Goal: Task Accomplishment & Management: Manage account settings

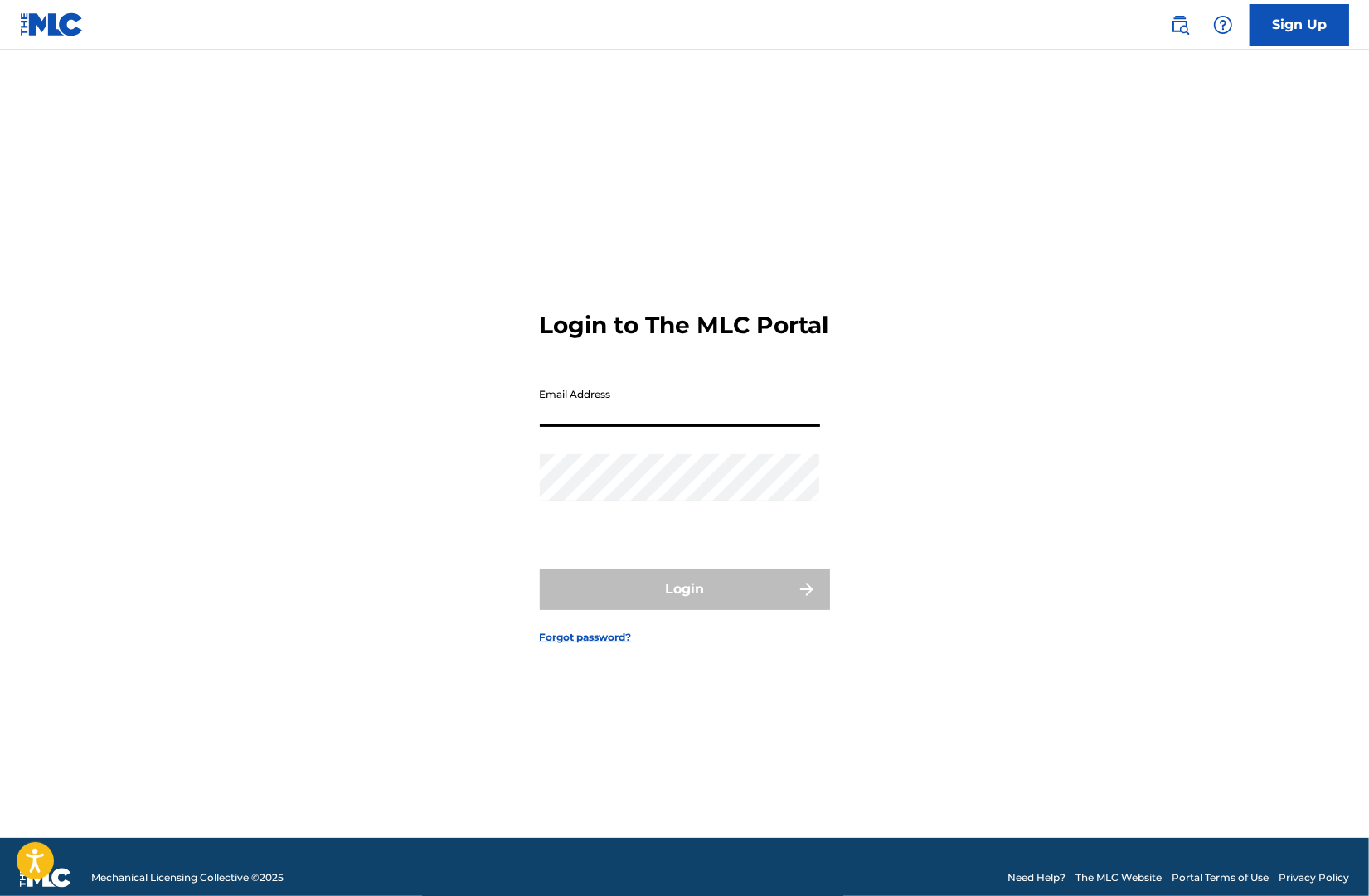
click at [645, 422] on input "Email Address" at bounding box center [680, 403] width 281 height 47
type input "[EMAIL_ADDRESS][DOMAIN_NAME]"
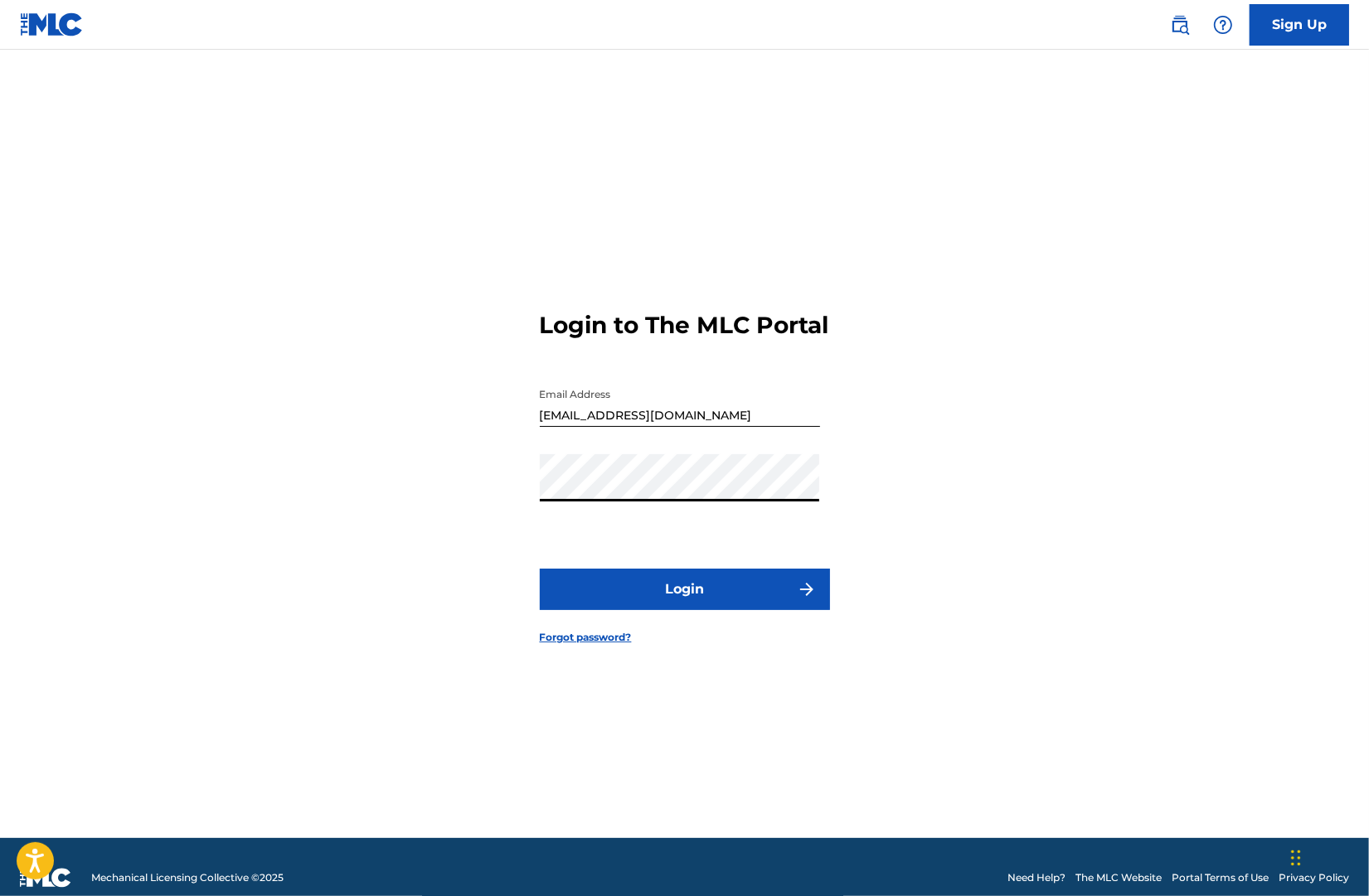
click at [539, 569] on button "Login" at bounding box center [684, 589] width 290 height 41
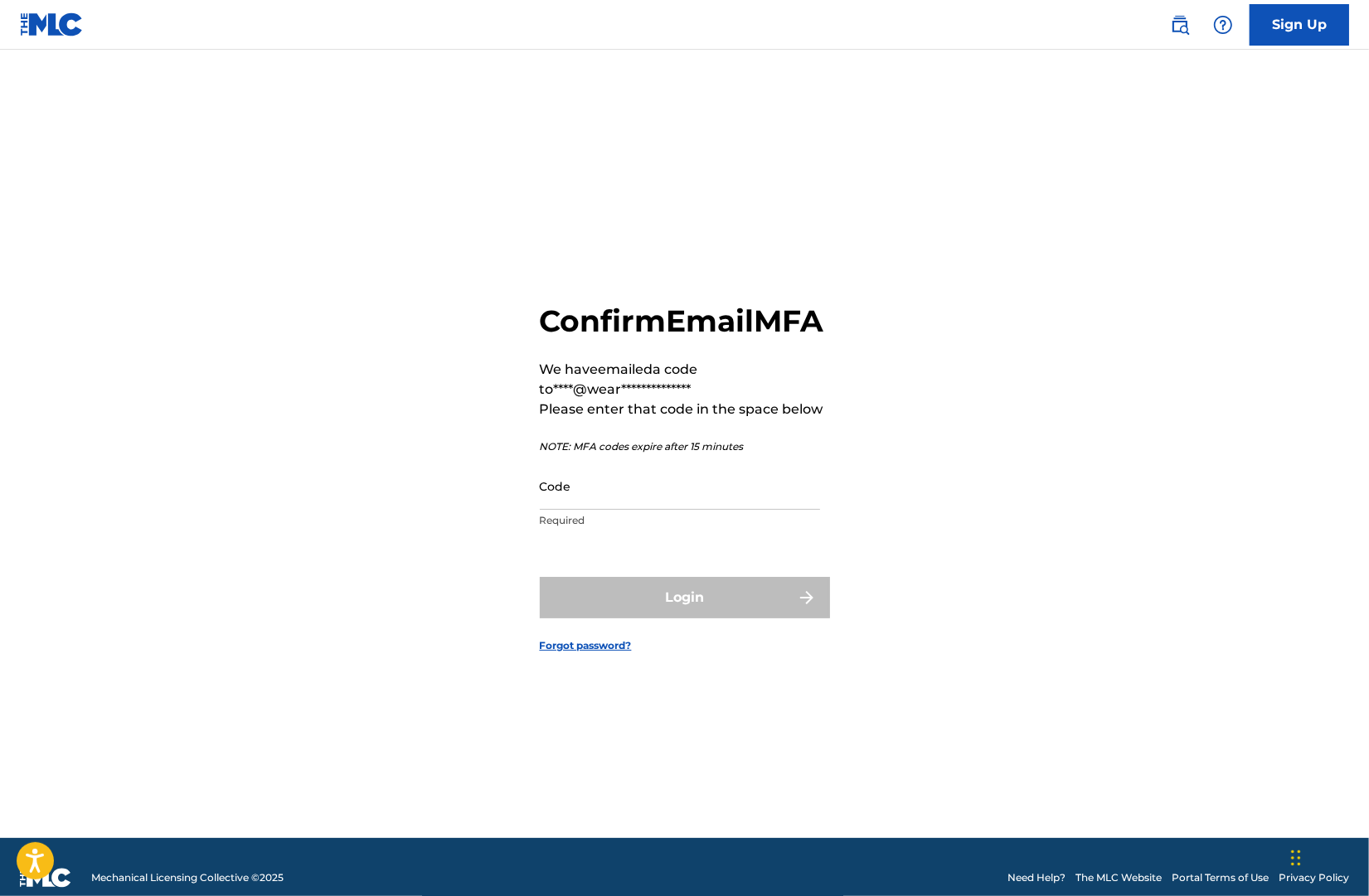
click at [666, 509] on input "Code" at bounding box center [680, 486] width 281 height 47
paste input "066716"
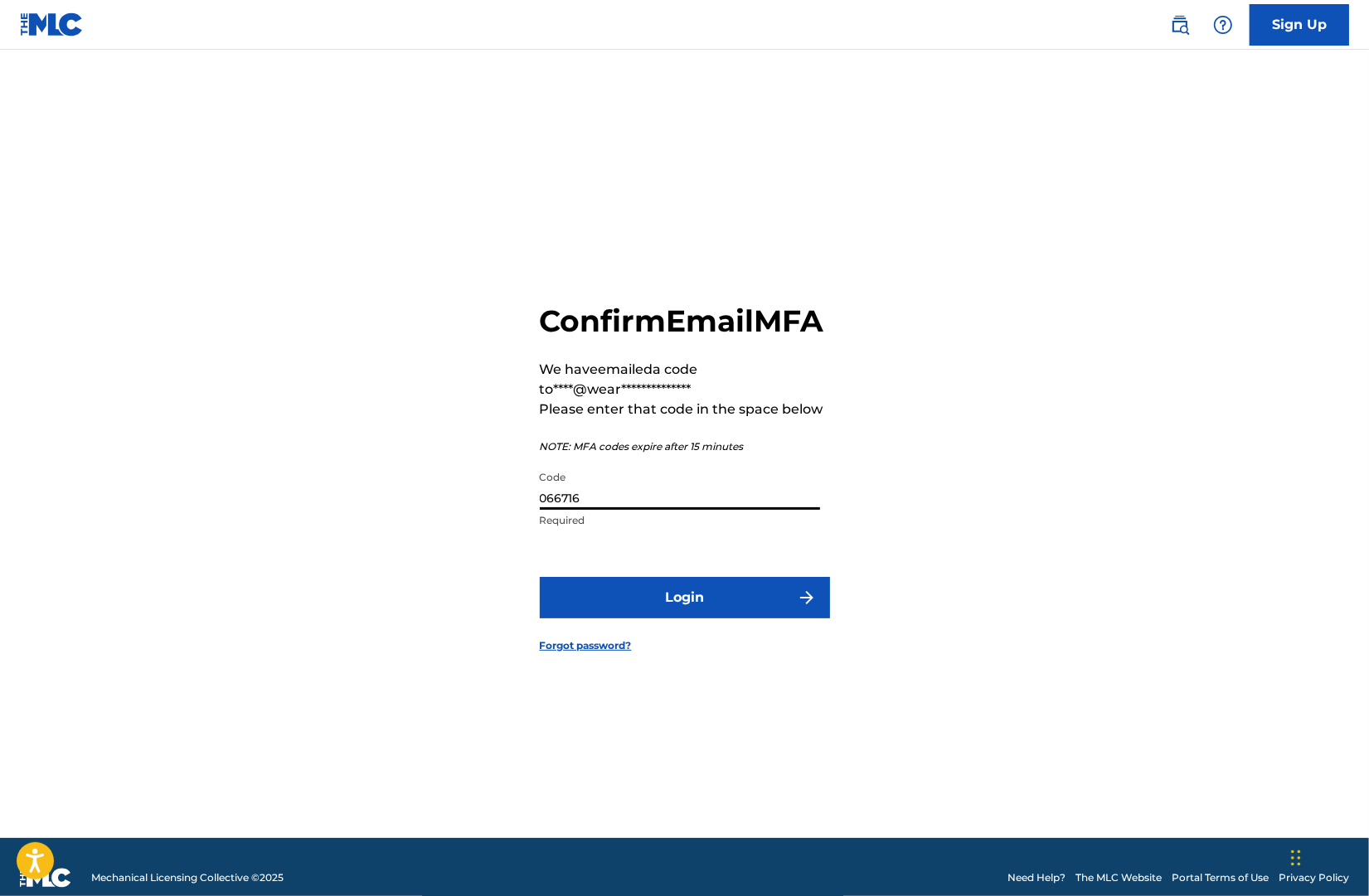
type input "066716"
click at [667, 605] on button "Login" at bounding box center [684, 597] width 290 height 41
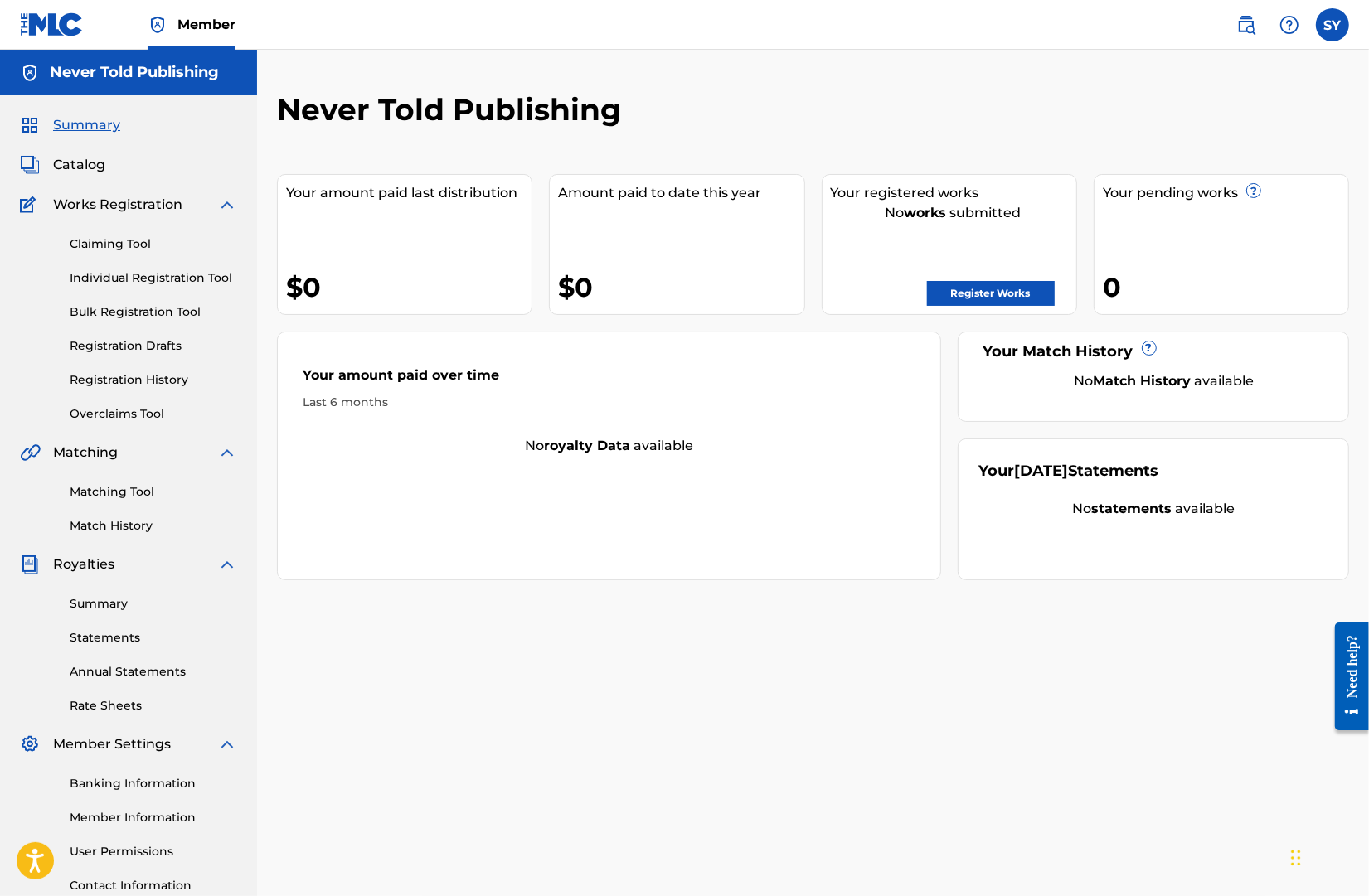
click at [83, 128] on span "Summary" at bounding box center [87, 124] width 68 height 20
click at [125, 819] on link "Member Information" at bounding box center [153, 818] width 168 height 18
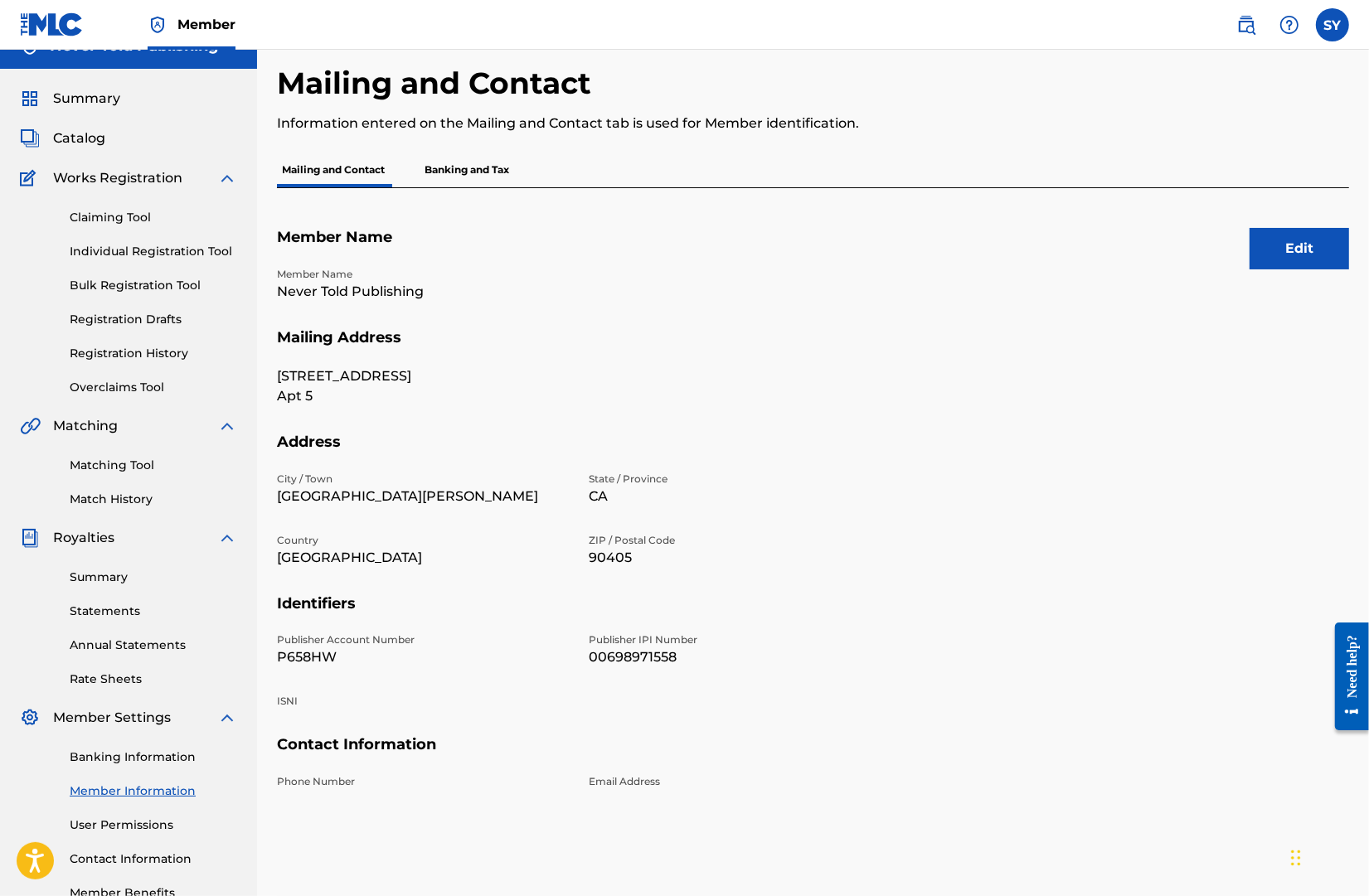
scroll to position [39, 0]
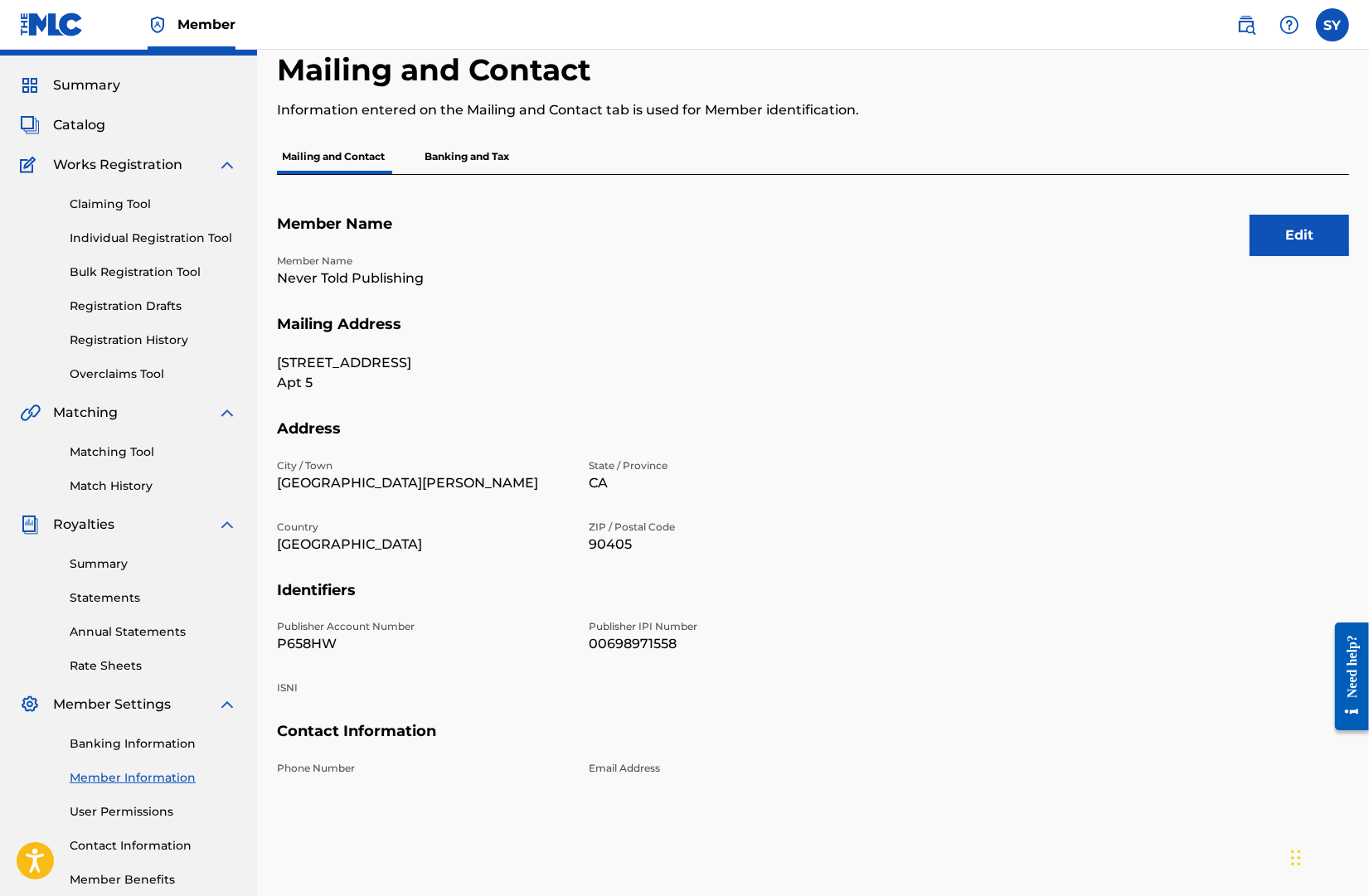
click at [130, 807] on link "User Permissions" at bounding box center [153, 812] width 168 height 18
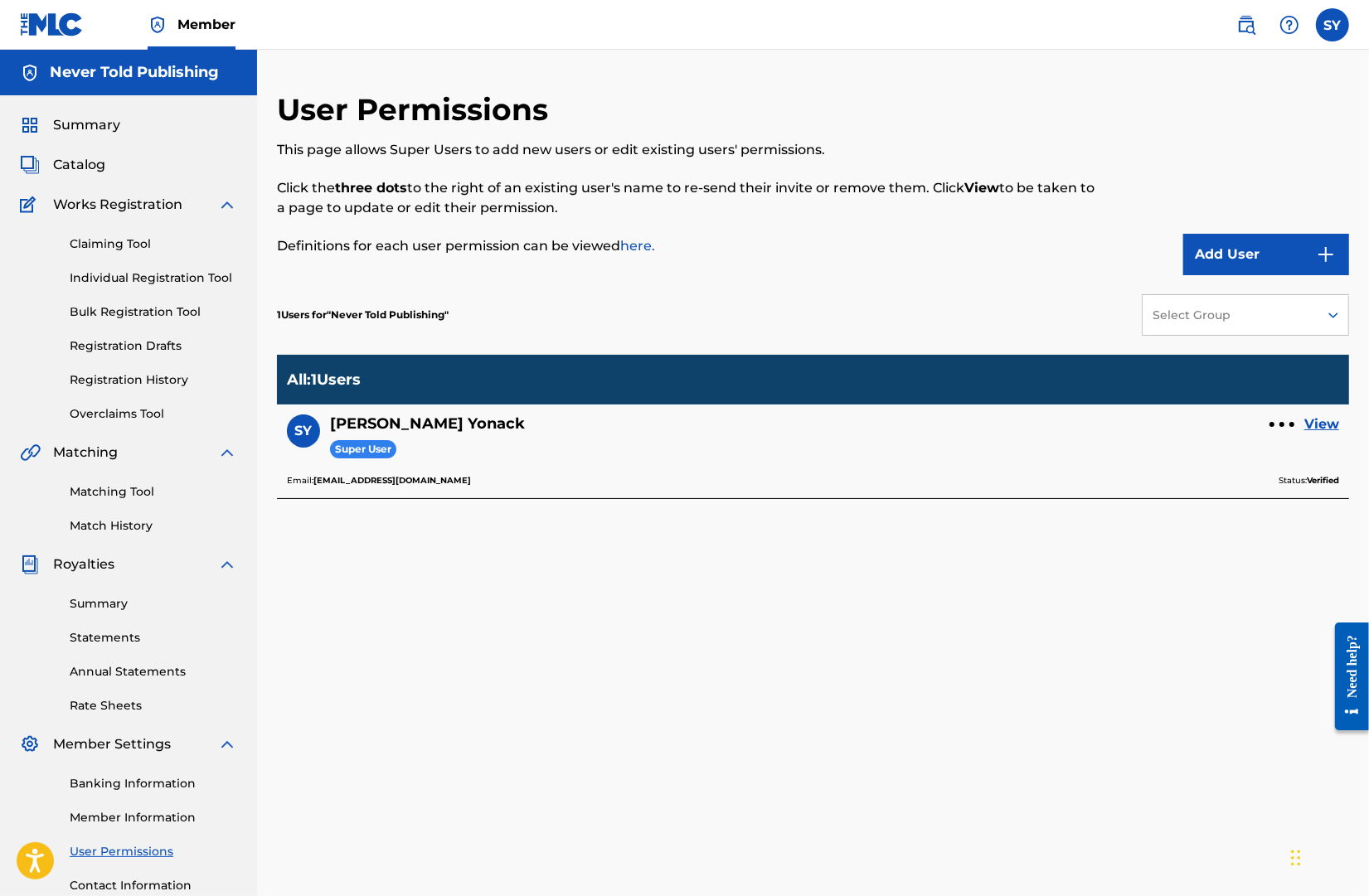
click at [454, 599] on div "User Permissions This page allows Super Users to add new users or edit existing…" at bounding box center [813, 519] width 1072 height 857
click at [1216, 265] on button "Add User" at bounding box center [1266, 254] width 166 height 41
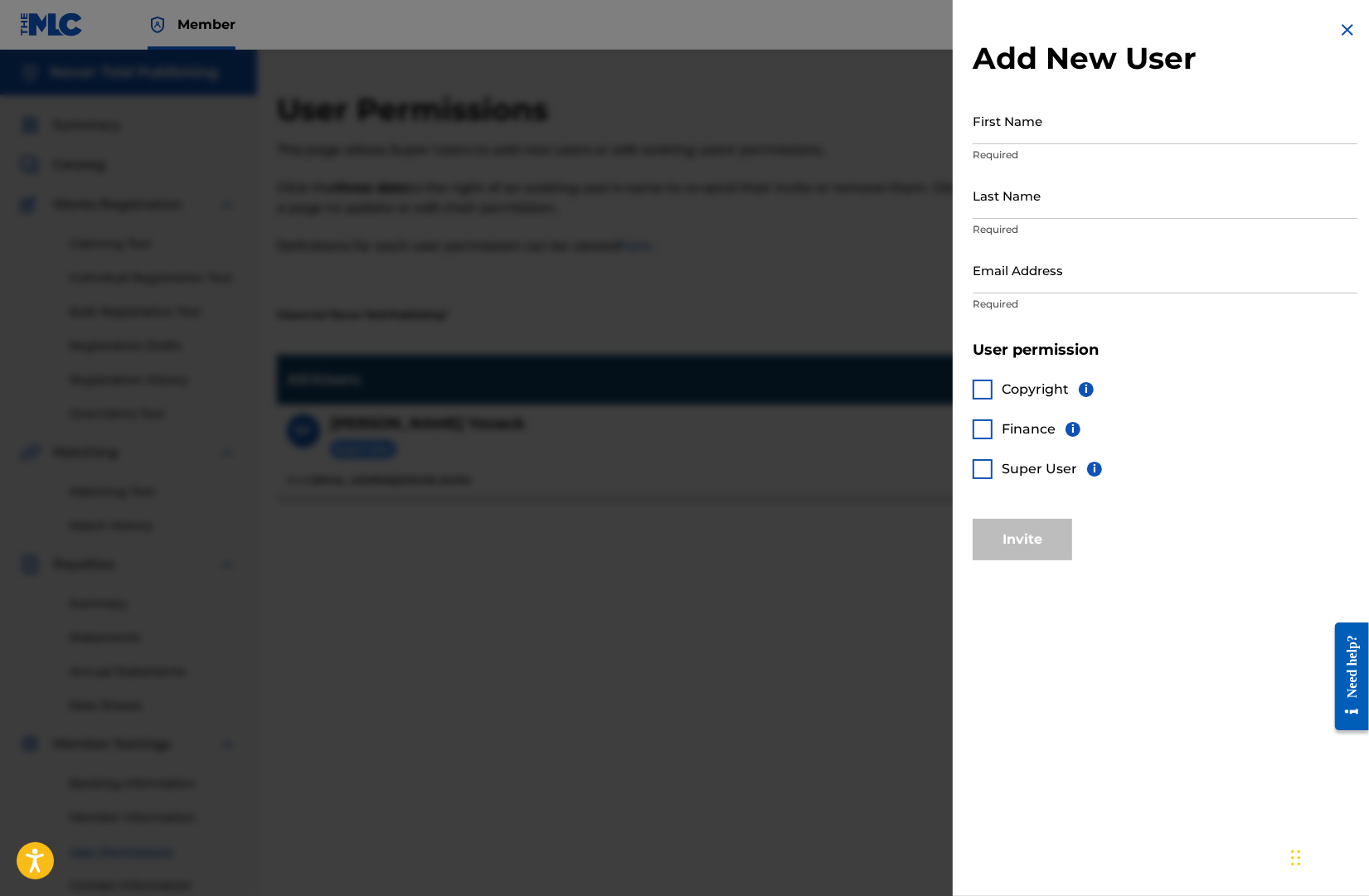
click at [1036, 117] on input "First Name" at bounding box center [1165, 121] width 385 height 47
type input "K"
type input "[PERSON_NAME]"
type input "[EMAIL_ADDRESS][DOMAIN_NAME]"
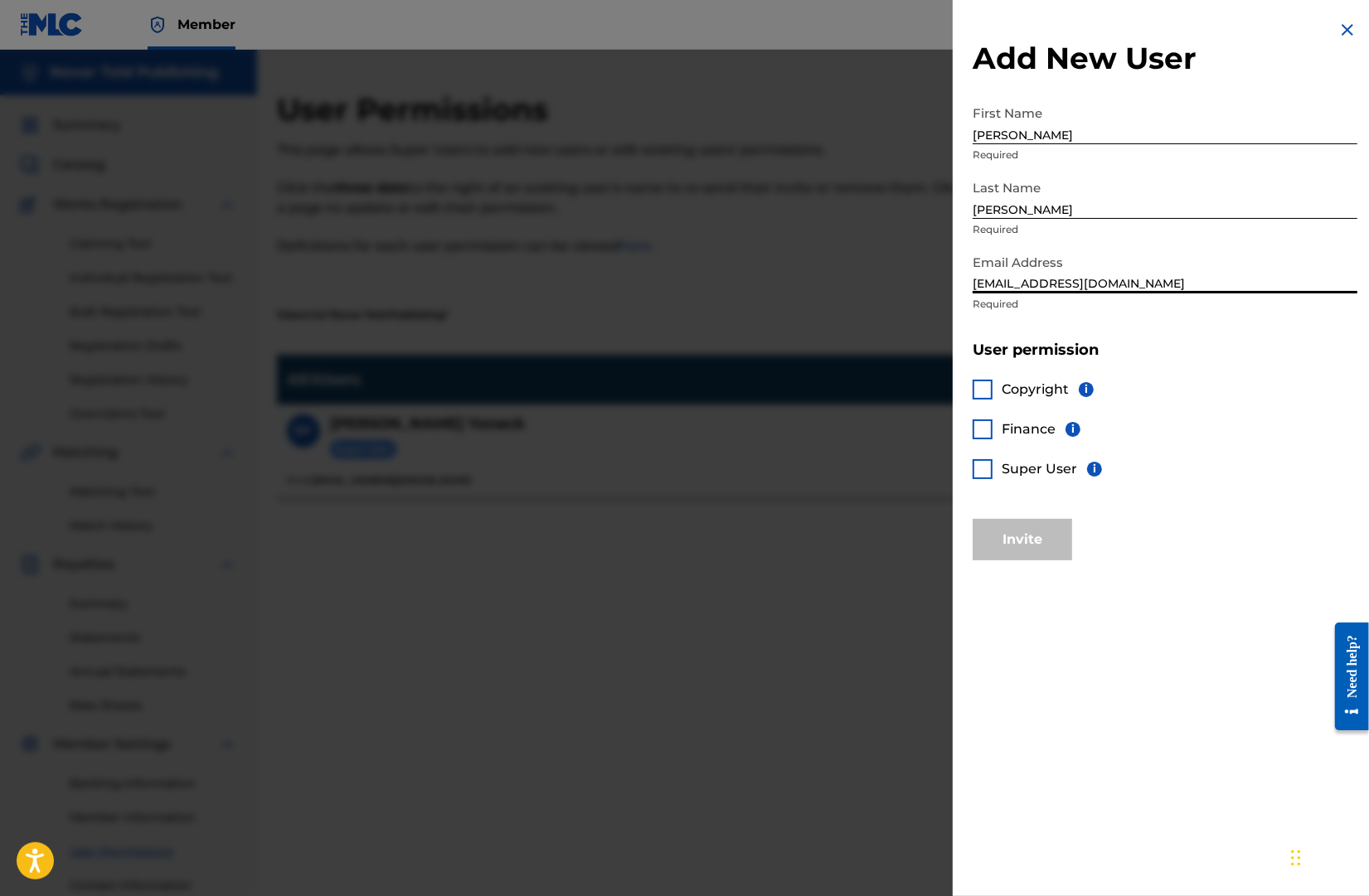
click at [984, 385] on div at bounding box center [982, 389] width 20 height 20
click at [989, 459] on div at bounding box center [982, 469] width 20 height 20
